Goal: Check status

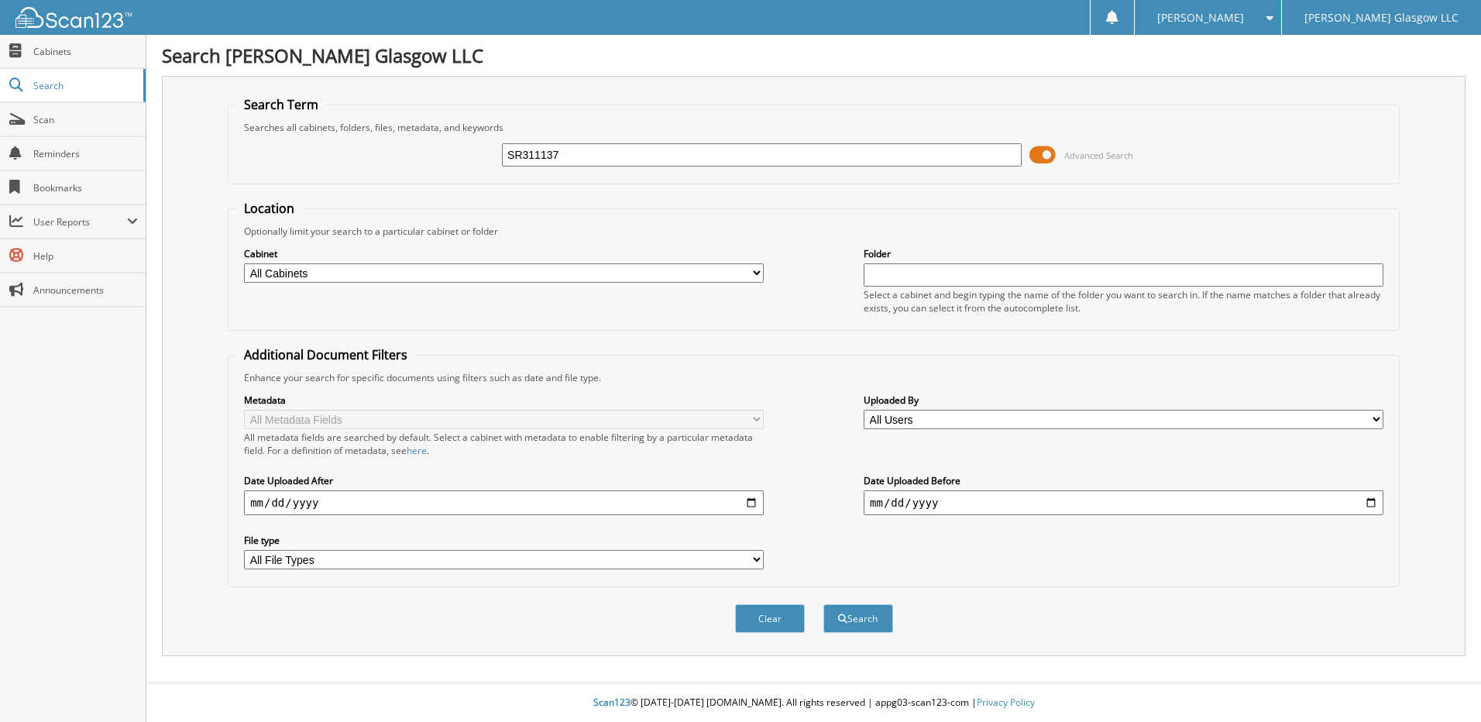
type input "SR311137"
click at [823, 604] on button "Search" at bounding box center [858, 618] width 70 height 29
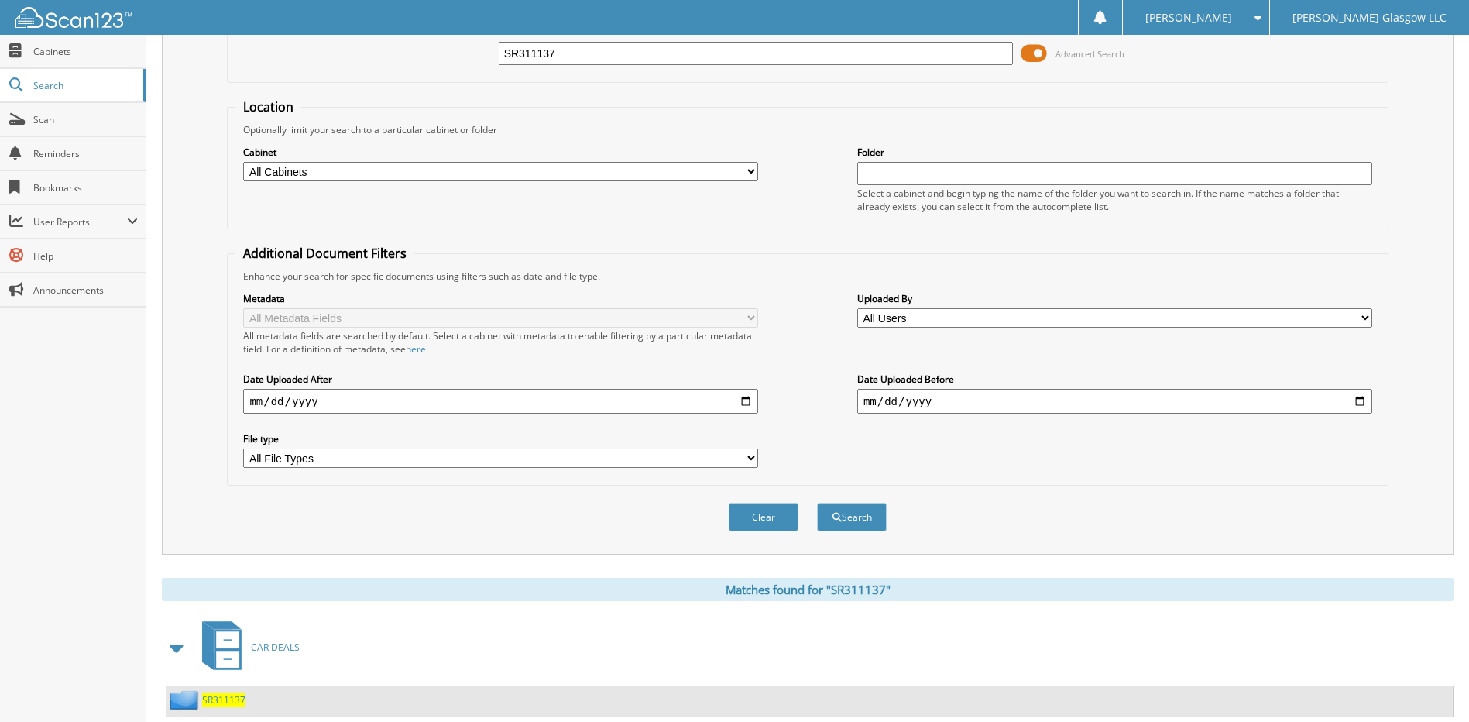
scroll to position [144, 0]
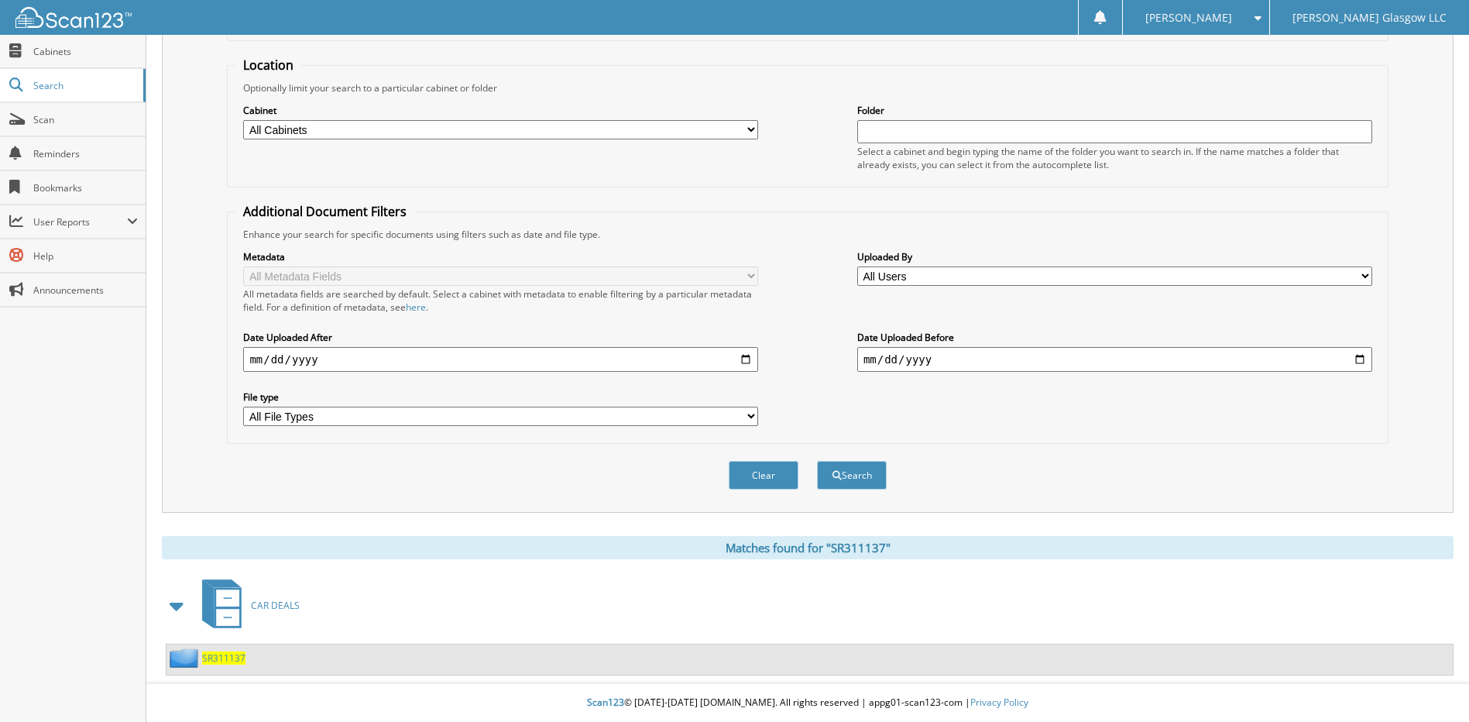
click at [216, 661] on span "SR311137" at bounding box center [223, 657] width 43 height 13
